Goal: Navigation & Orientation: Find specific page/section

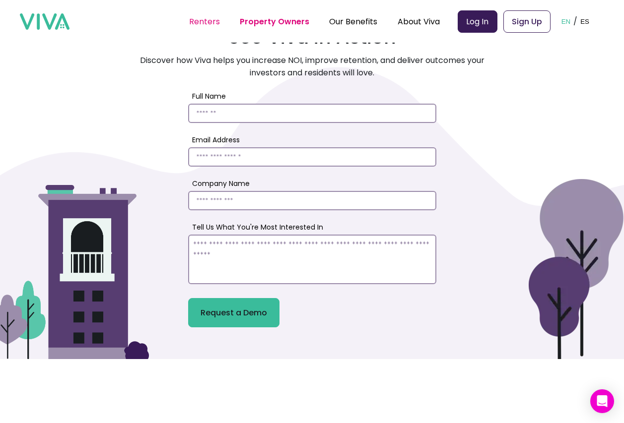
scroll to position [3158, 0]
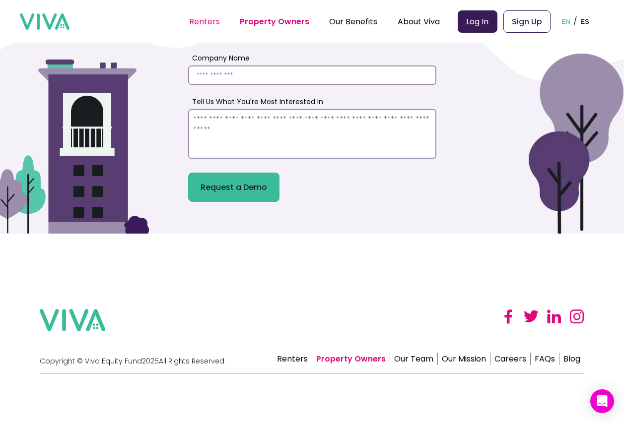
click at [214, 25] on link "Renters" at bounding box center [204, 21] width 31 height 11
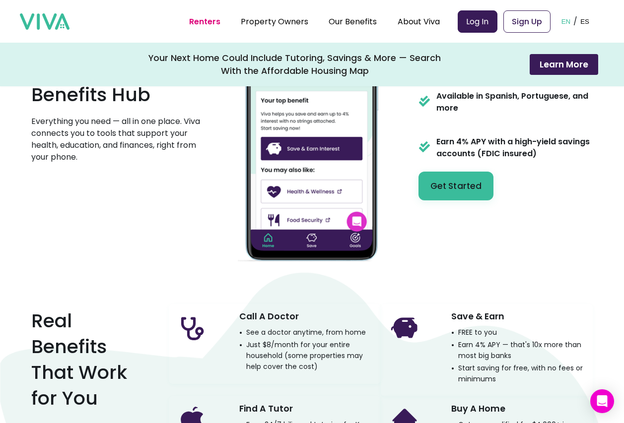
scroll to position [744, 0]
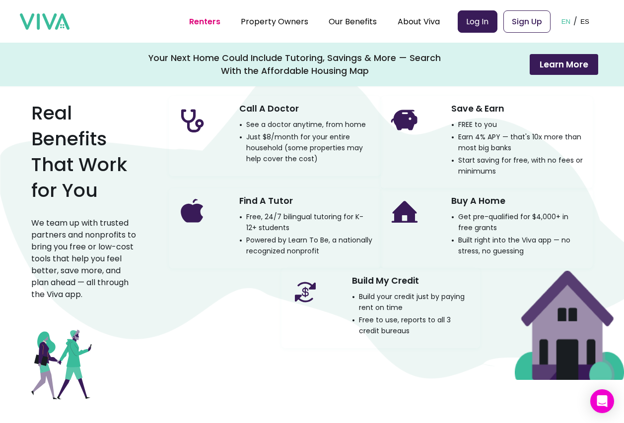
click at [144, 320] on div "Real Benefits That Work for You We team up with trusted partners and nonprofits…" at bounding box center [311, 239] width 561 height 302
click at [155, 23] on link at bounding box center [104, 21] width 169 height 16
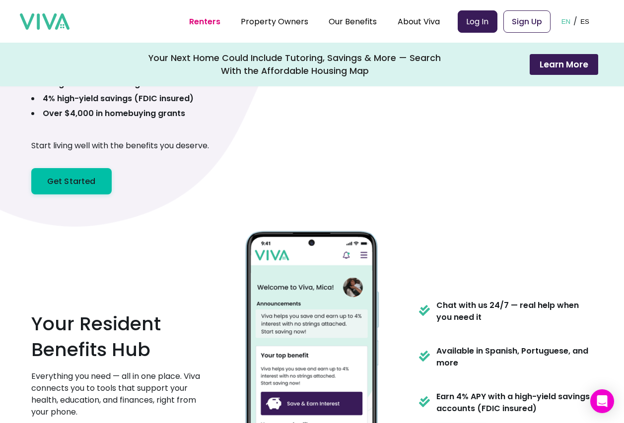
scroll to position [248, 0]
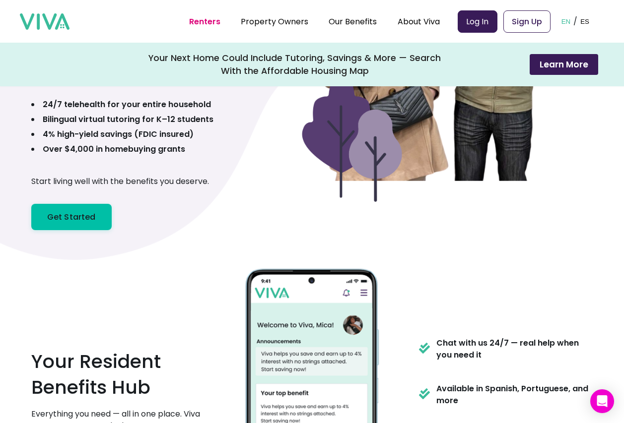
click at [205, 17] on link "Renters" at bounding box center [204, 21] width 31 height 11
